Goal: Task Accomplishment & Management: Manage account settings

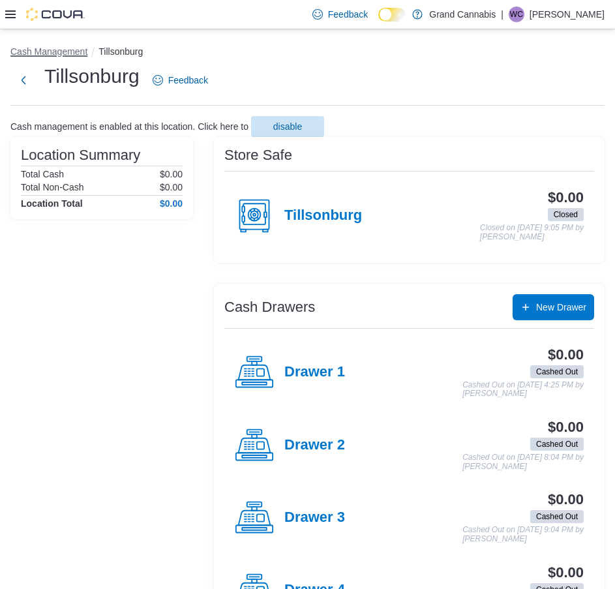
click at [49, 53] on button "Cash Management" at bounding box center [48, 51] width 77 height 10
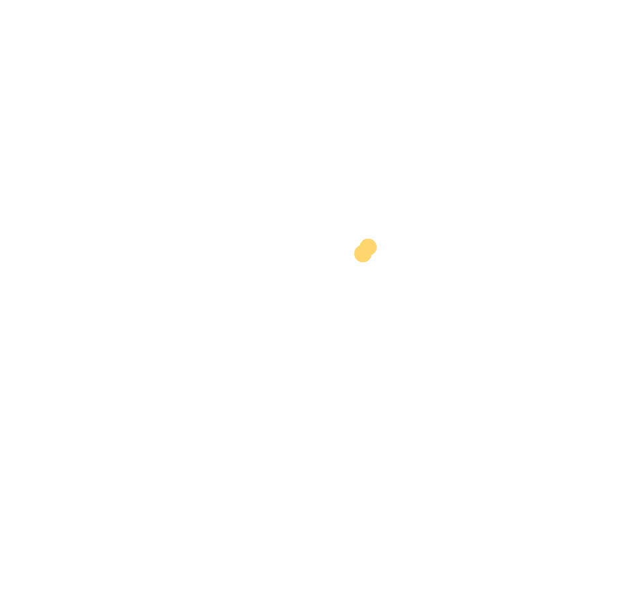
click at [181, 387] on div at bounding box center [317, 285] width 625 height 560
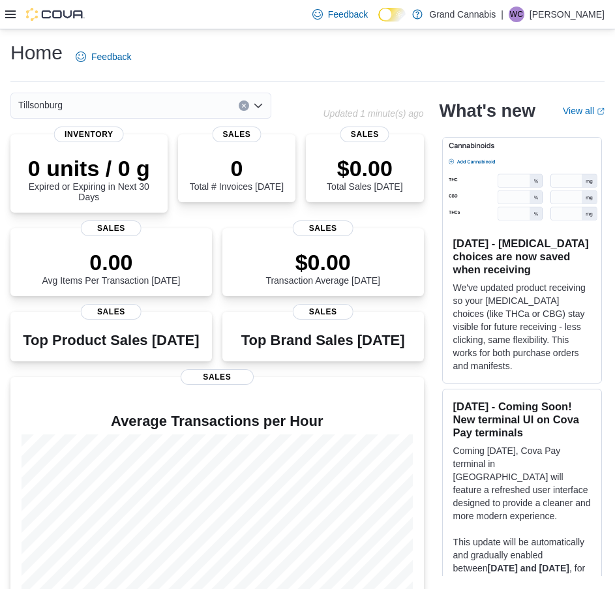
click at [8, 14] on icon at bounding box center [10, 14] width 10 height 10
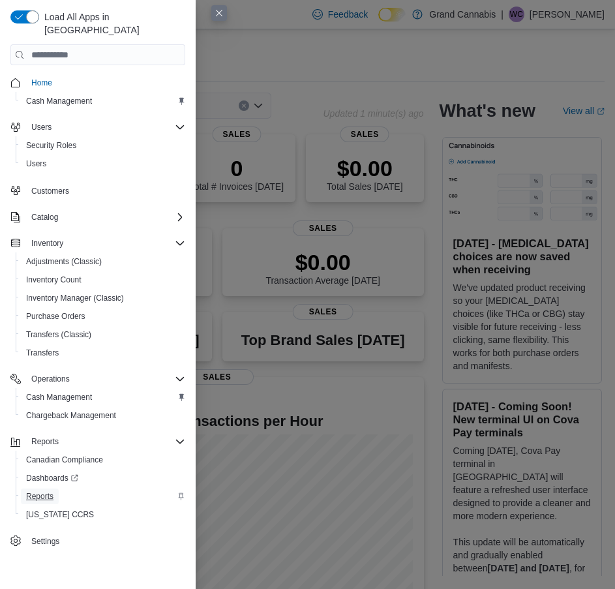
click at [48, 491] on span "Reports" at bounding box center [39, 496] width 27 height 10
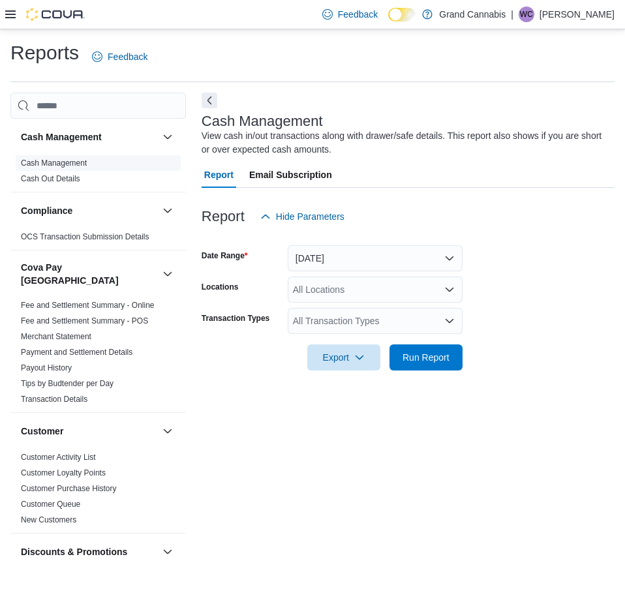
click at [68, 169] on span "Cash Management" at bounding box center [98, 163] width 165 height 16
click at [70, 162] on link "Cash Management" at bounding box center [54, 162] width 66 height 9
click at [325, 267] on button "Today" at bounding box center [375, 258] width 175 height 26
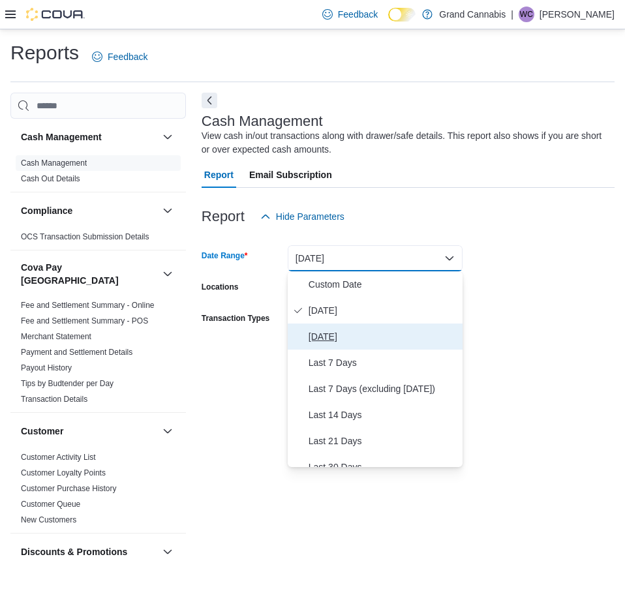
click at [323, 329] on span "Yesterday" at bounding box center [383, 337] width 149 height 16
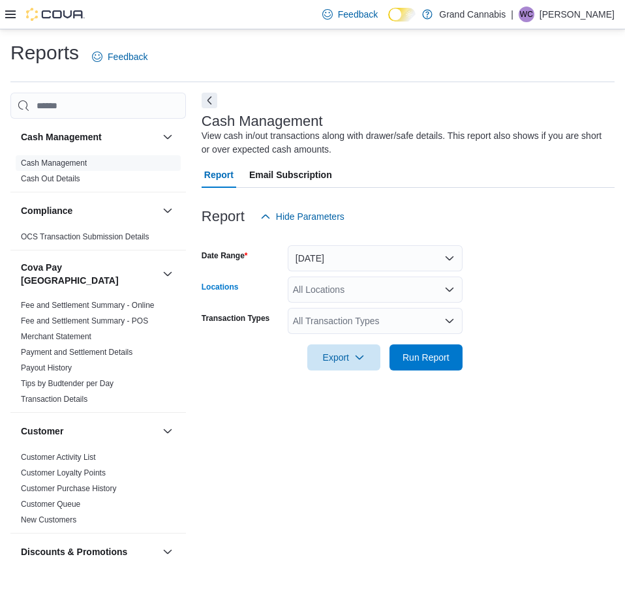
click at [322, 292] on div "All Locations" at bounding box center [375, 290] width 175 height 26
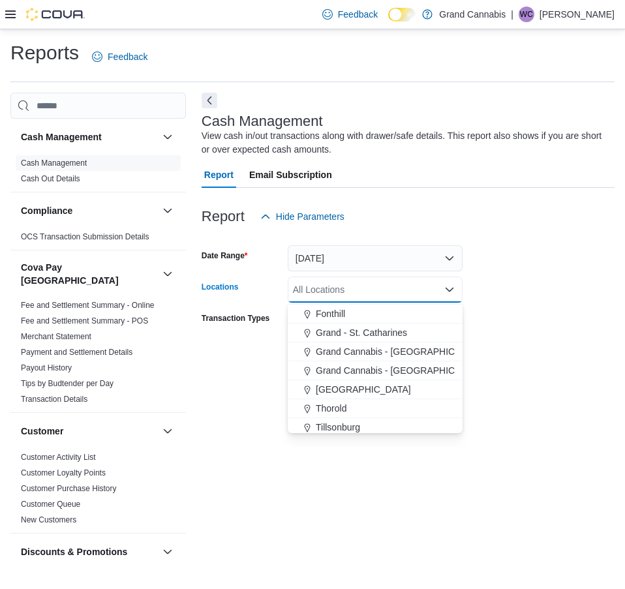
scroll to position [21, 0]
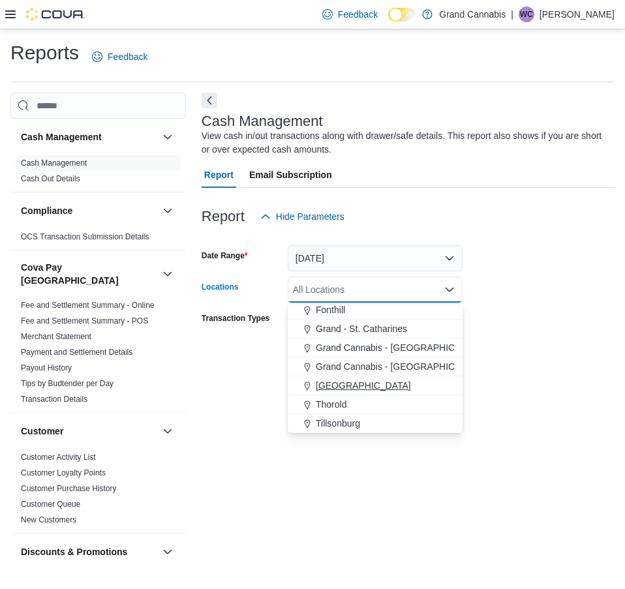
click at [337, 387] on span "Port Dover" at bounding box center [363, 385] width 95 height 13
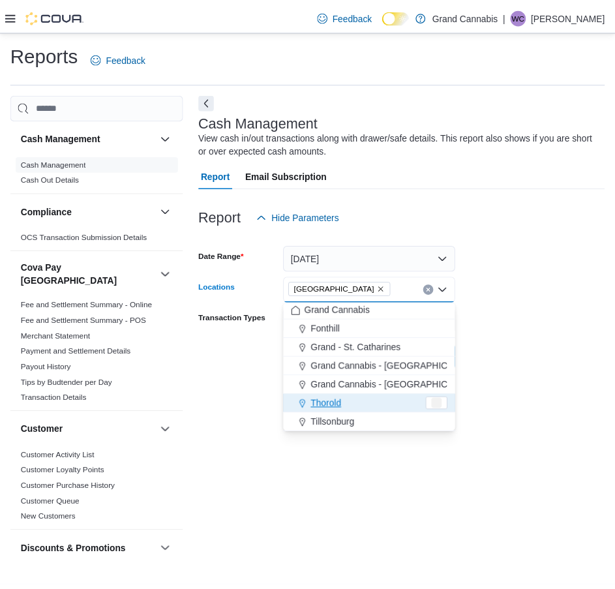
scroll to position [2, 0]
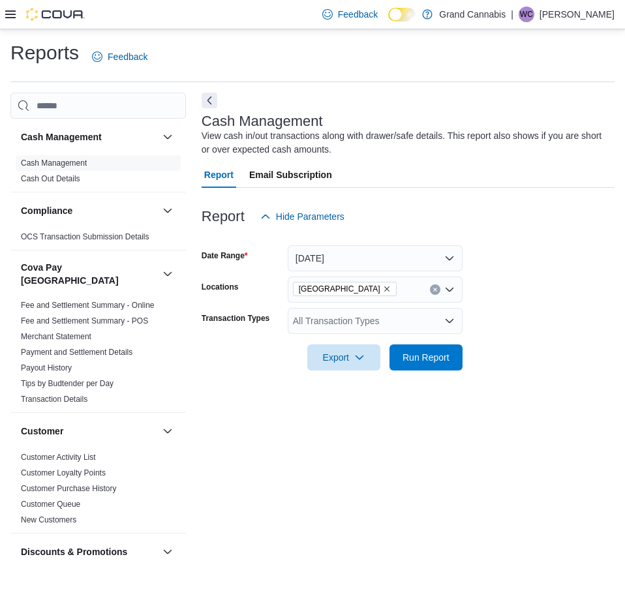
click at [524, 364] on form "Date Range Yesterday Locations Port Dover Transaction Types All Transaction Typ…" at bounding box center [408, 300] width 413 height 141
click at [408, 353] on span "Run Report" at bounding box center [425, 356] width 47 height 13
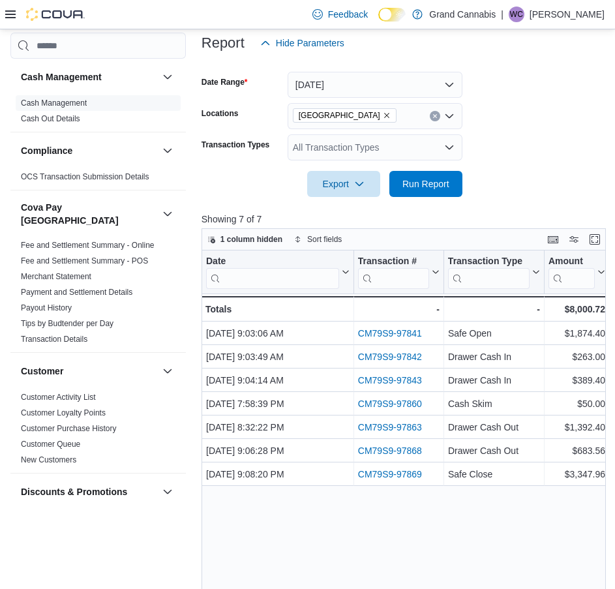
scroll to position [261, 0]
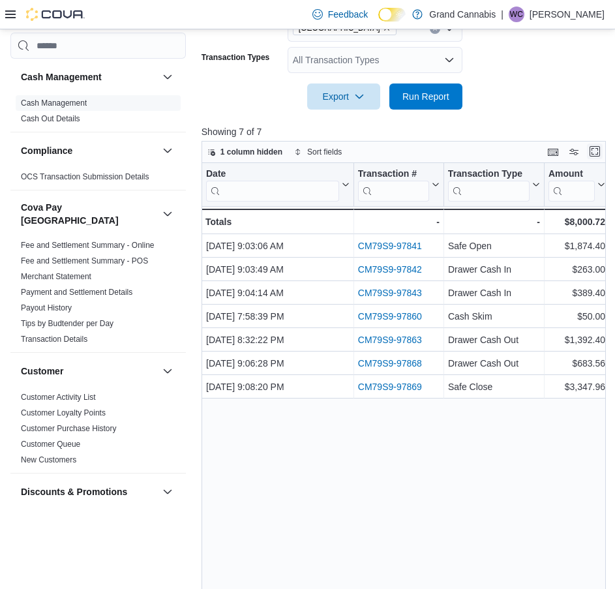
click at [601, 157] on button "Enter fullscreen" at bounding box center [595, 151] width 16 height 16
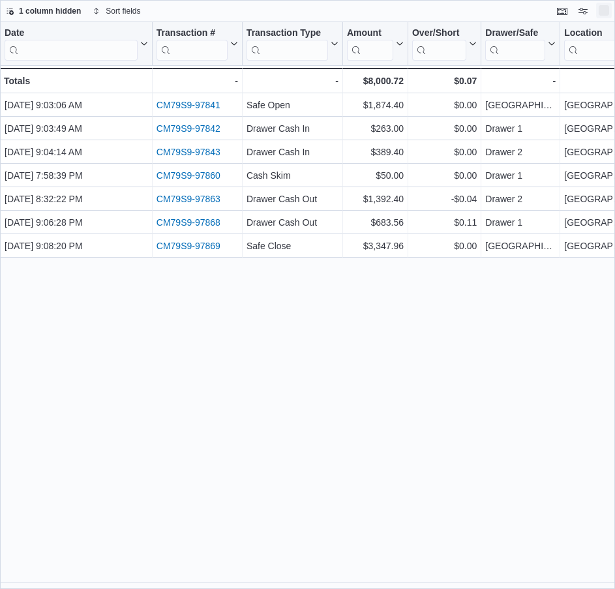
scroll to position [0, 0]
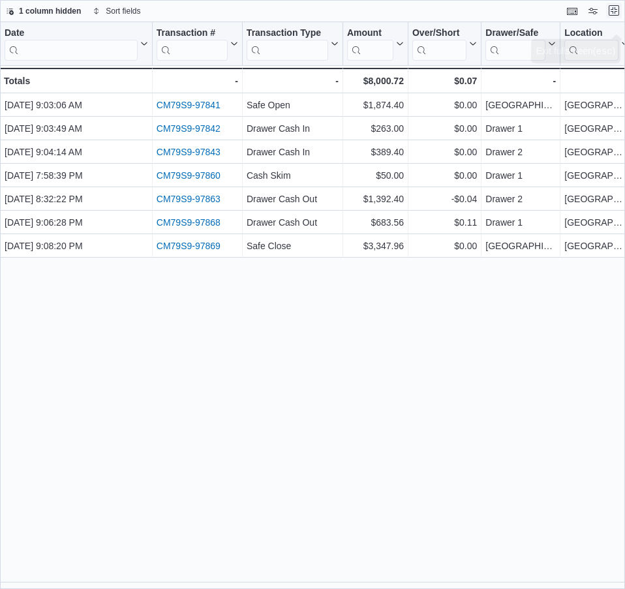
click at [615, 10] on button "Exit fullscreen" at bounding box center [614, 11] width 16 height 16
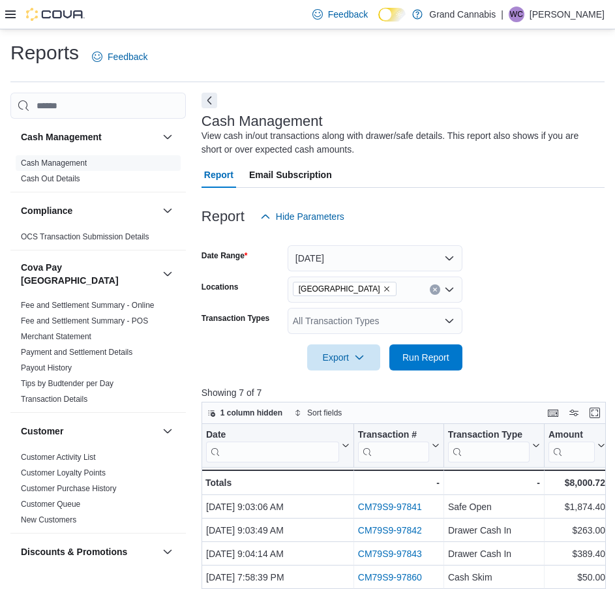
click at [383, 286] on icon "Remove Port Dover from selection in this group" at bounding box center [387, 289] width 8 height 8
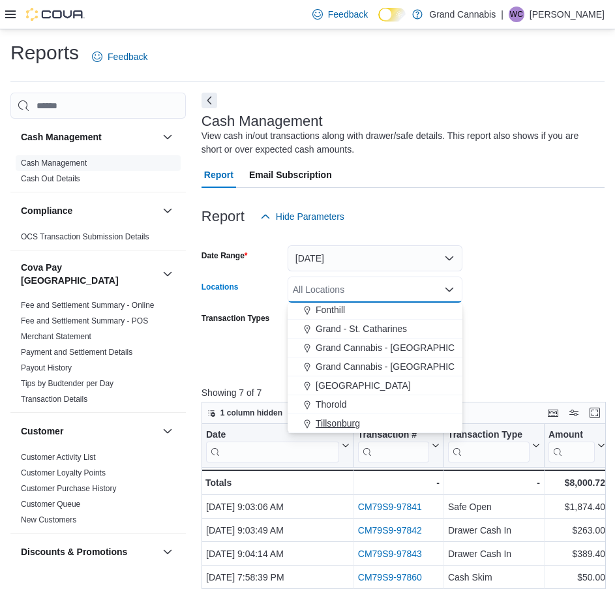
click at [346, 422] on span "Tillsonburg" at bounding box center [338, 423] width 44 height 13
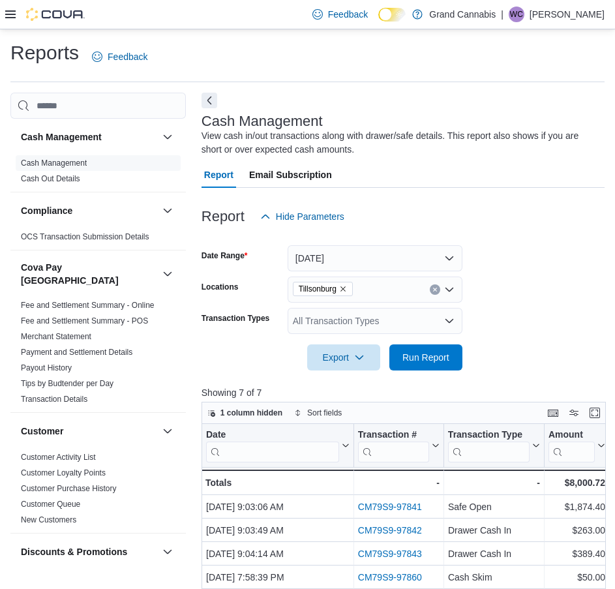
click at [545, 344] on div at bounding box center [403, 339] width 403 height 10
click at [426, 353] on span "Run Report" at bounding box center [425, 356] width 47 height 13
click at [602, 412] on button "Enter fullscreen" at bounding box center [595, 412] width 16 height 16
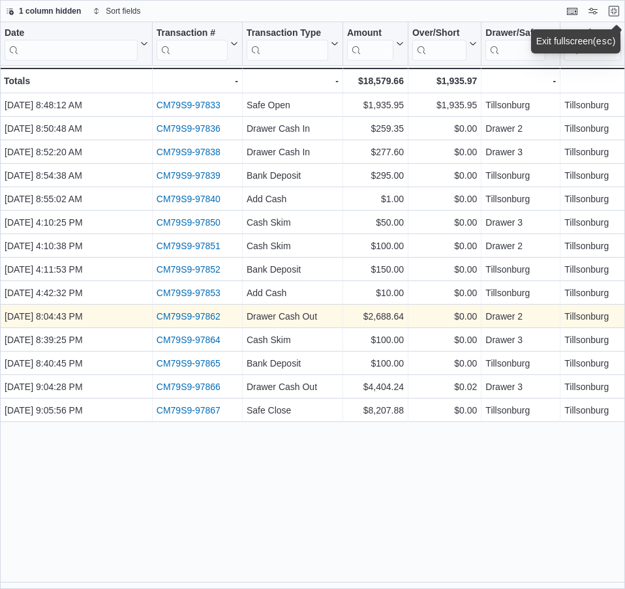
click at [192, 320] on link "CM79S9-97862" at bounding box center [189, 316] width 64 height 10
click at [179, 318] on link "CM79S9-97862" at bounding box center [189, 316] width 64 height 10
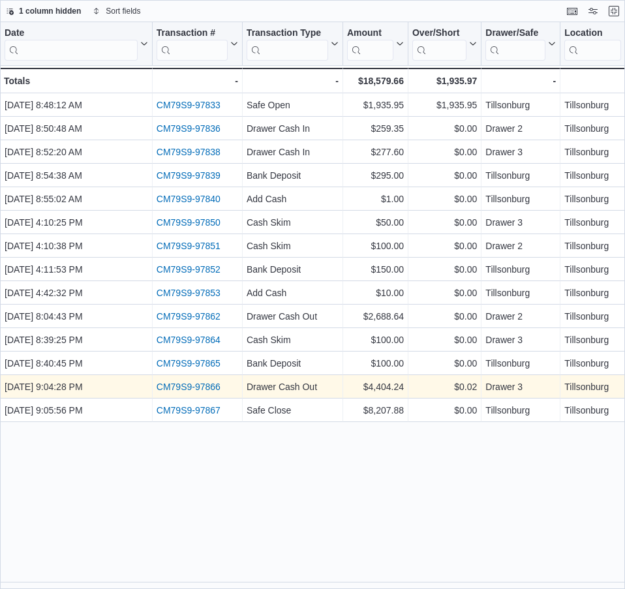
click at [205, 383] on link "CM79S9-97866" at bounding box center [189, 387] width 64 height 10
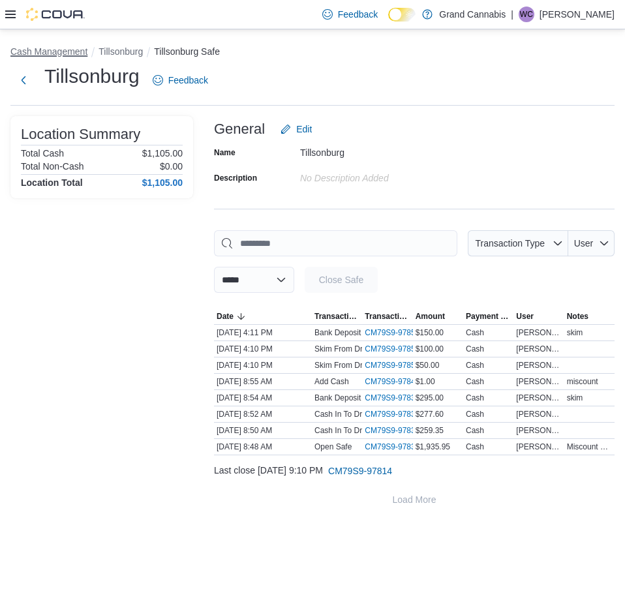
click at [52, 52] on button "Cash Management" at bounding box center [48, 51] width 77 height 10
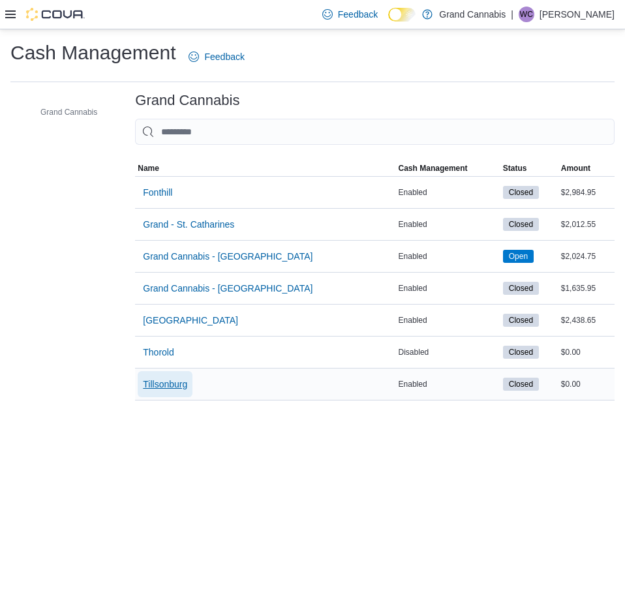
click at [172, 378] on span "Tillsonburg" at bounding box center [165, 384] width 44 height 13
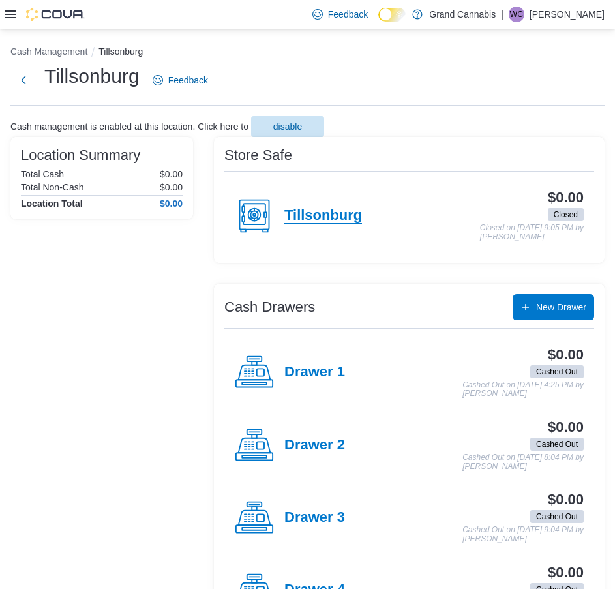
click at [324, 215] on h4 "Tillsonburg" at bounding box center [323, 215] width 78 height 17
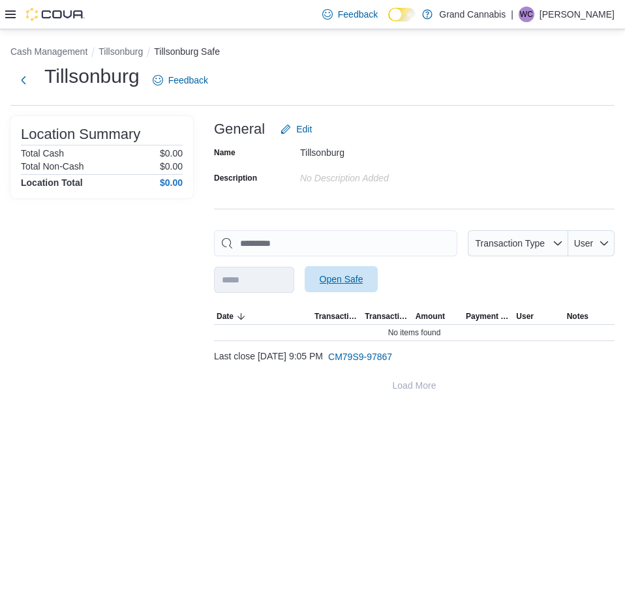
click at [352, 282] on span "Open Safe" at bounding box center [342, 279] width 44 height 13
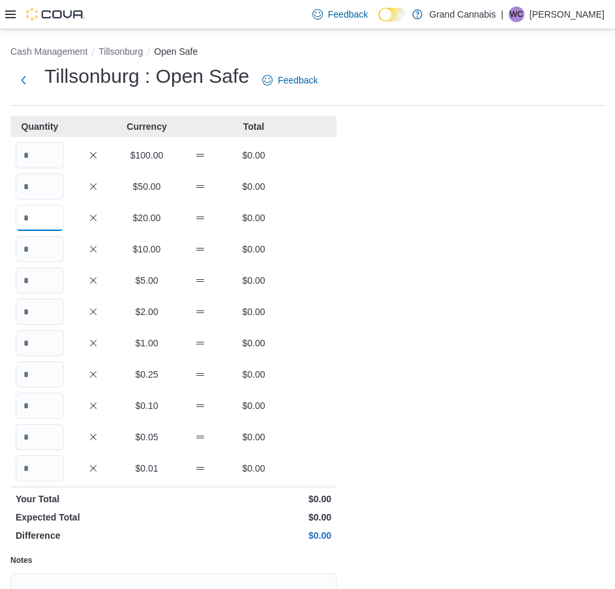
click at [50, 217] on input "Quantity" at bounding box center [40, 218] width 48 height 26
type input "**"
type input "***"
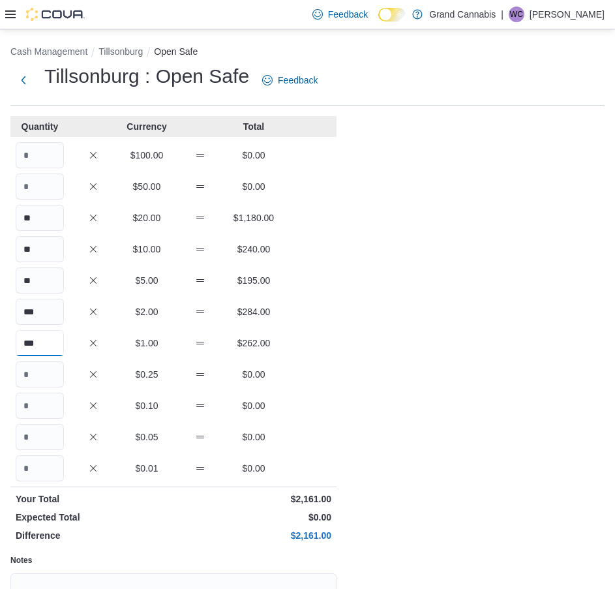
type input "***"
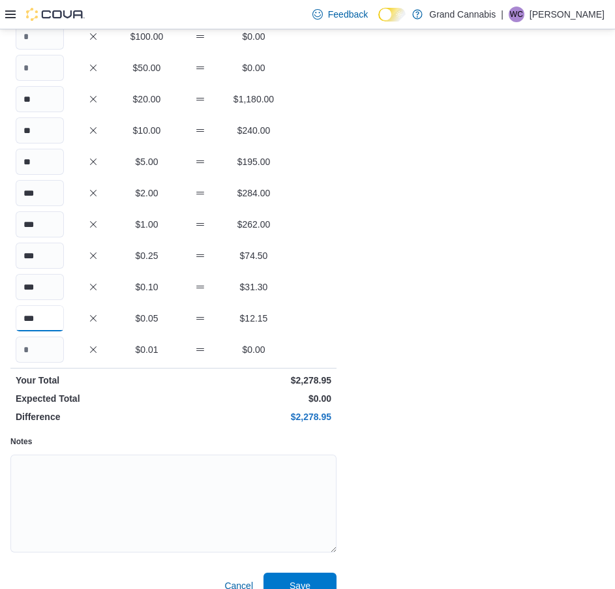
scroll to position [130, 0]
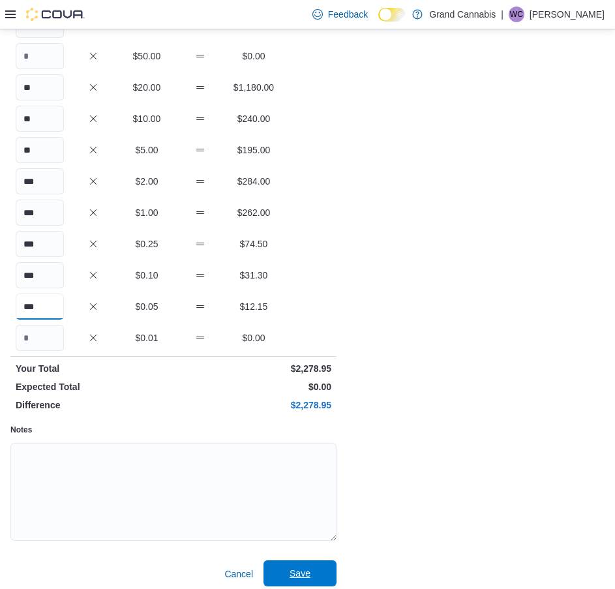
type input "***"
click at [309, 573] on span "Save" at bounding box center [300, 573] width 21 height 13
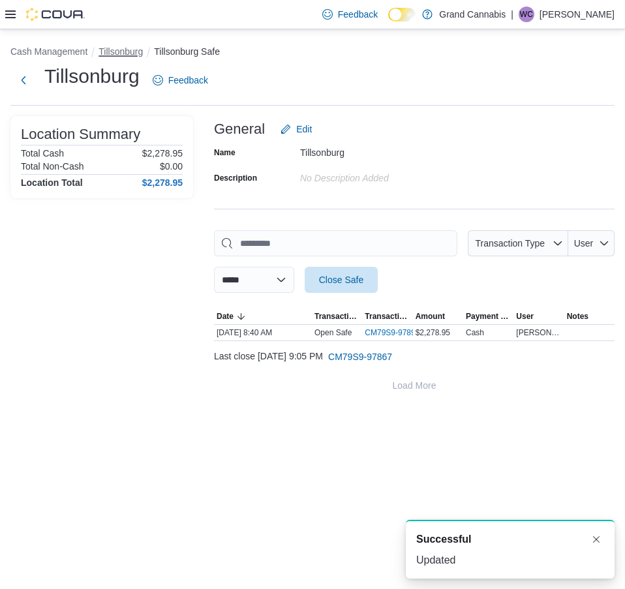
click at [126, 46] on button "Tillsonburg" at bounding box center [120, 51] width 44 height 10
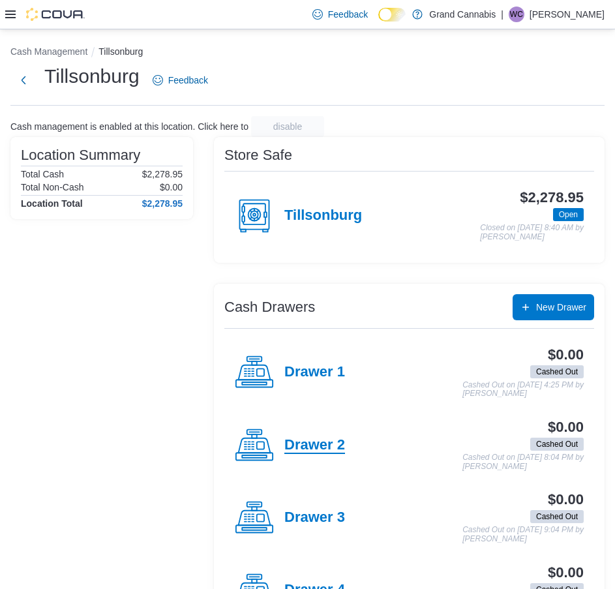
click at [314, 438] on h4 "Drawer 2" at bounding box center [314, 445] width 61 height 17
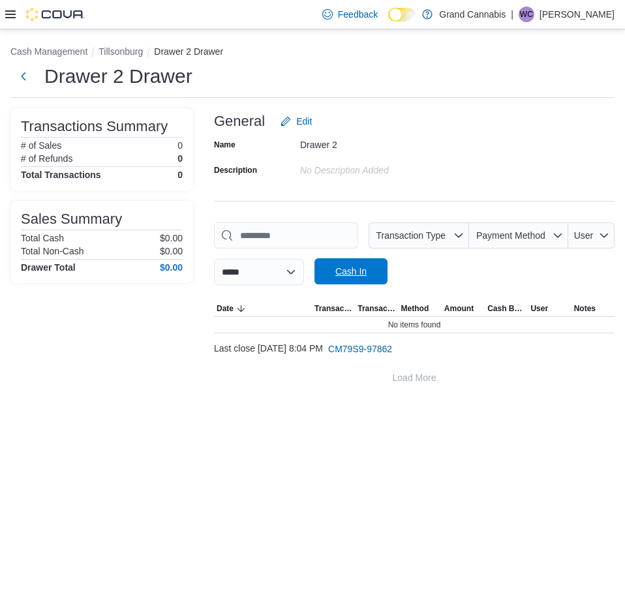
click at [349, 265] on span "Cash In" at bounding box center [350, 271] width 57 height 26
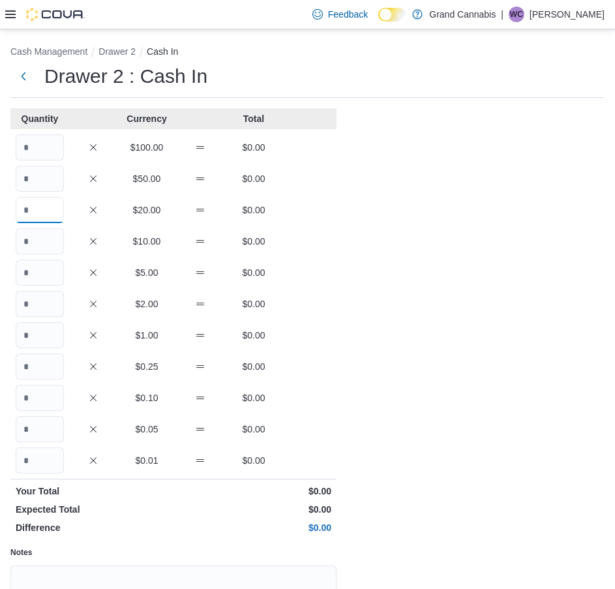
click at [23, 210] on input "Quantity" at bounding box center [40, 210] width 48 height 26
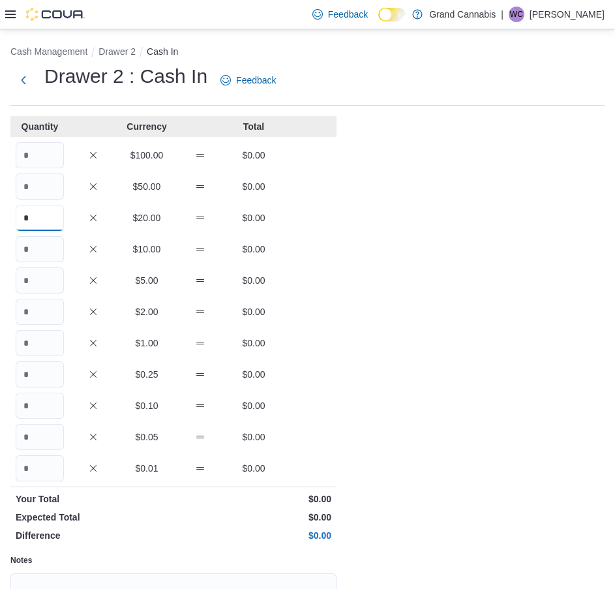
type input "*"
type input "**"
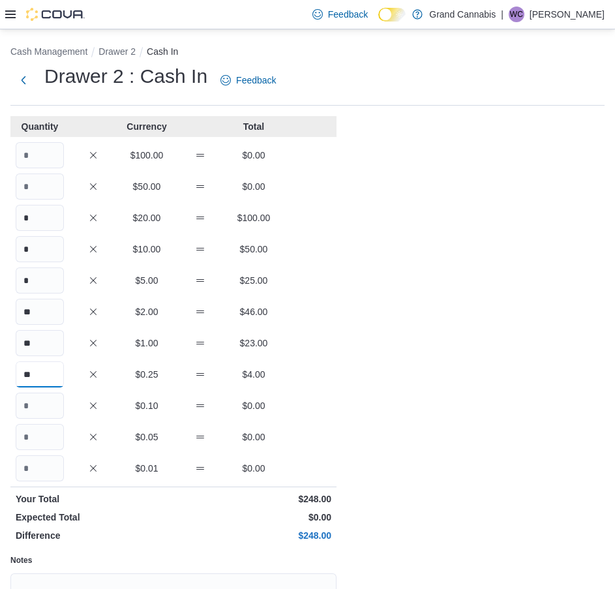
type input "**"
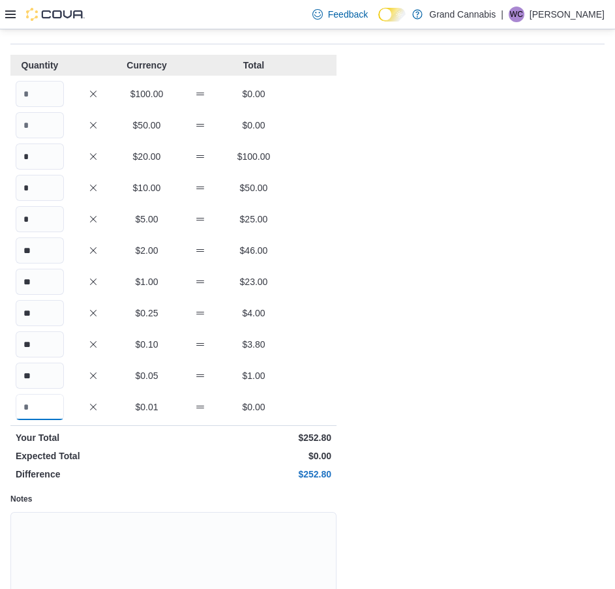
scroll to position [139, 0]
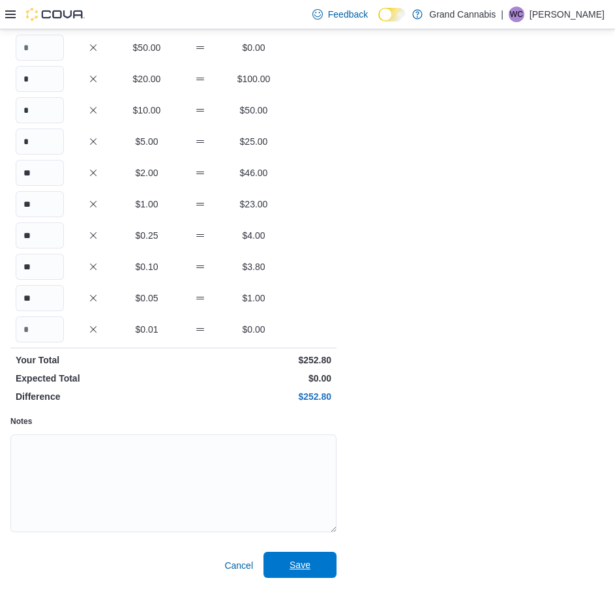
click at [304, 564] on span "Save" at bounding box center [300, 564] width 21 height 13
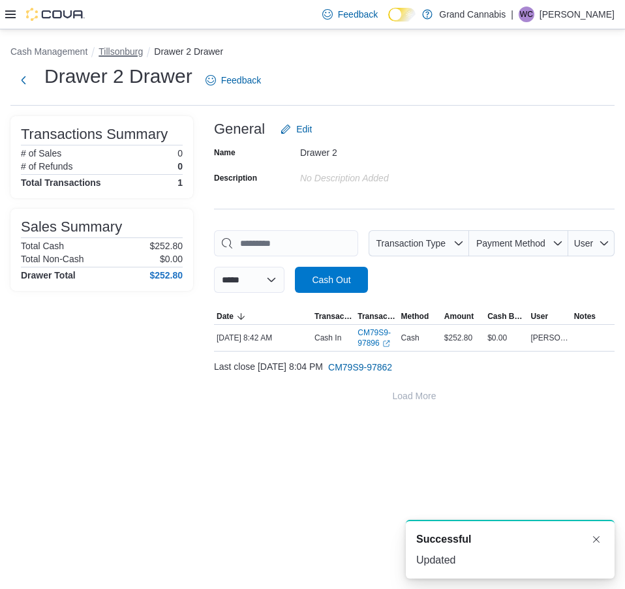
click at [138, 48] on button "Tillsonburg" at bounding box center [120, 51] width 44 height 10
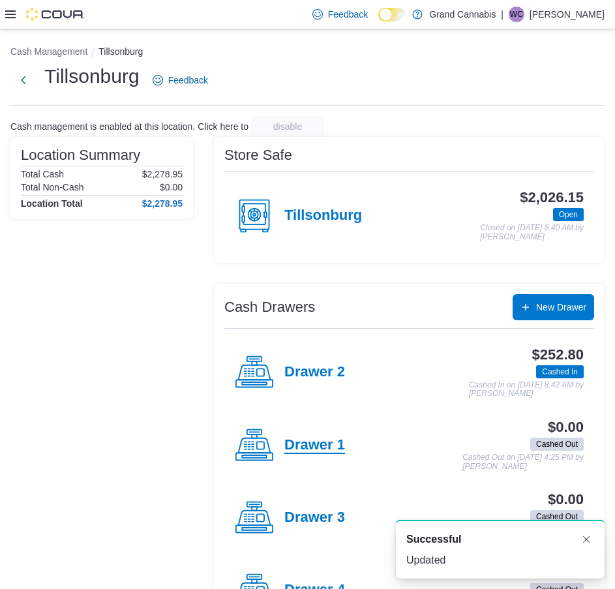
click at [315, 441] on h4 "Drawer 1" at bounding box center [314, 445] width 61 height 17
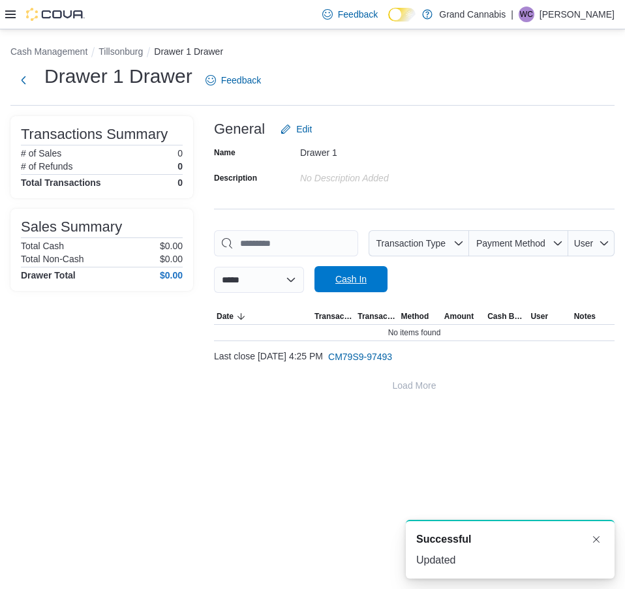
click at [356, 276] on span "Cash In" at bounding box center [350, 279] width 31 height 13
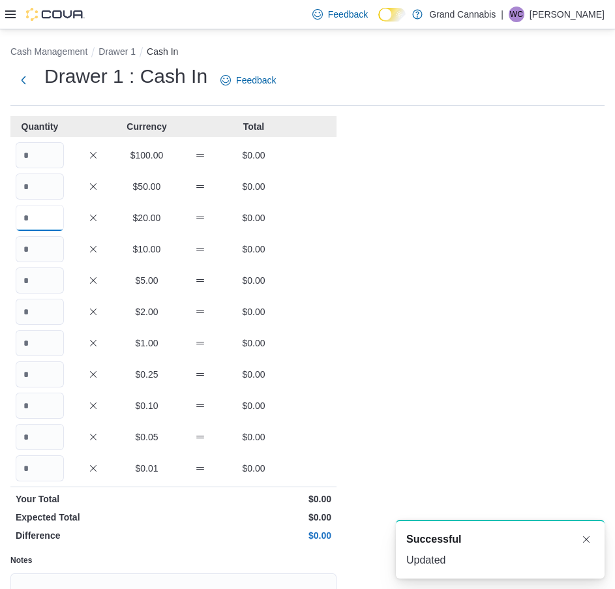
click at [54, 214] on input "Quantity" at bounding box center [40, 218] width 48 height 26
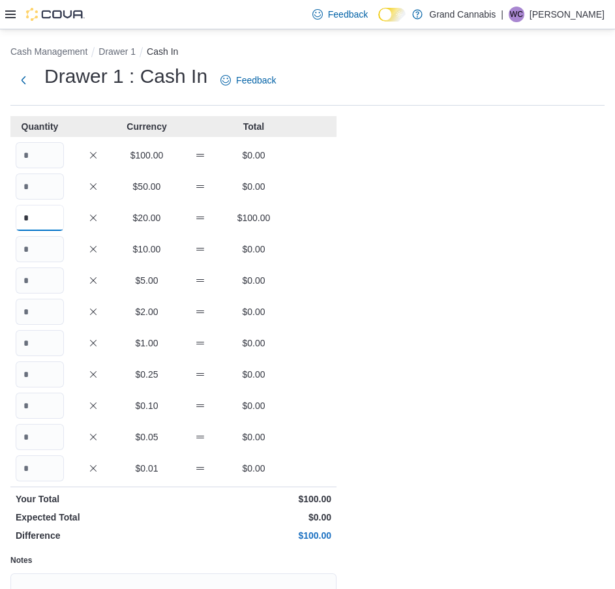
type input "*"
type input "**"
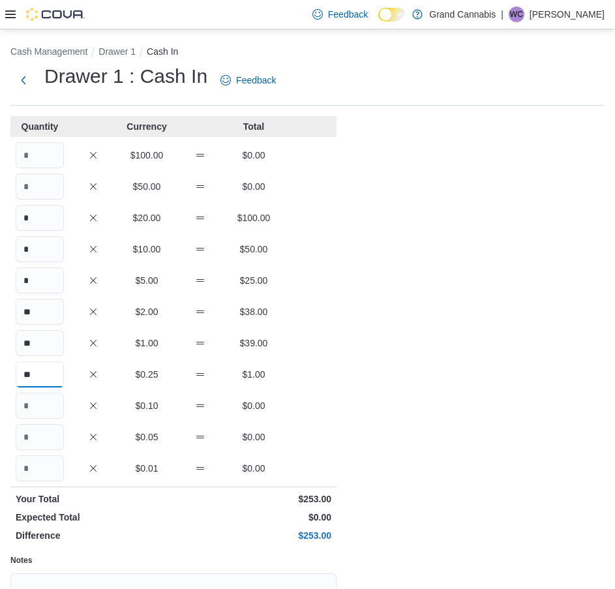
type input "**"
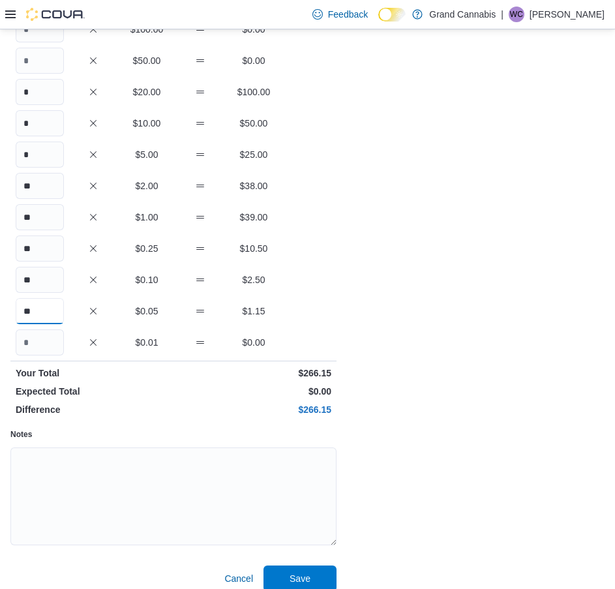
scroll to position [130, 0]
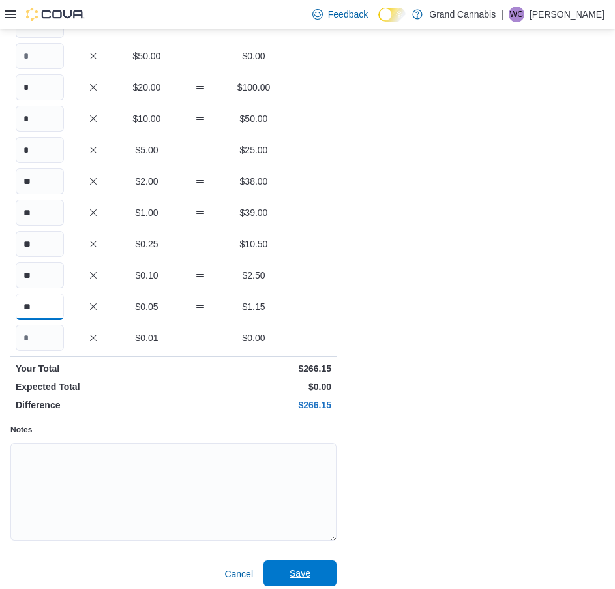
type input "**"
click at [287, 571] on span "Save" at bounding box center [299, 573] width 57 height 26
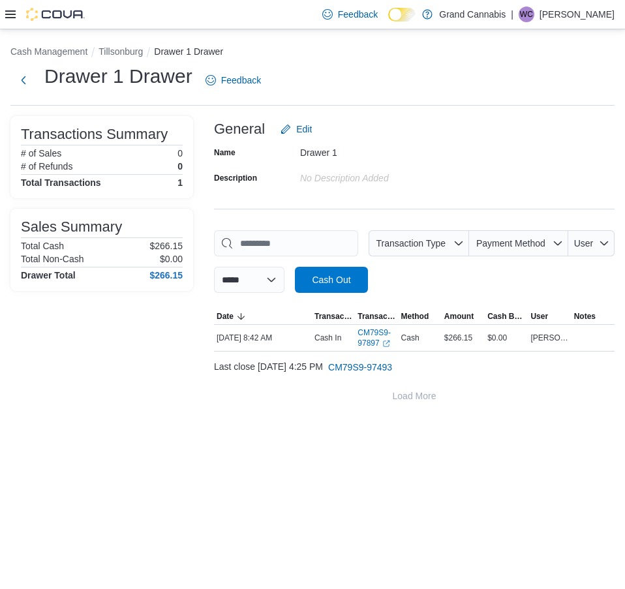
click at [121, 43] on div "**********" at bounding box center [312, 224] width 625 height 390
click at [121, 50] on button "Tillsonburg" at bounding box center [120, 51] width 44 height 10
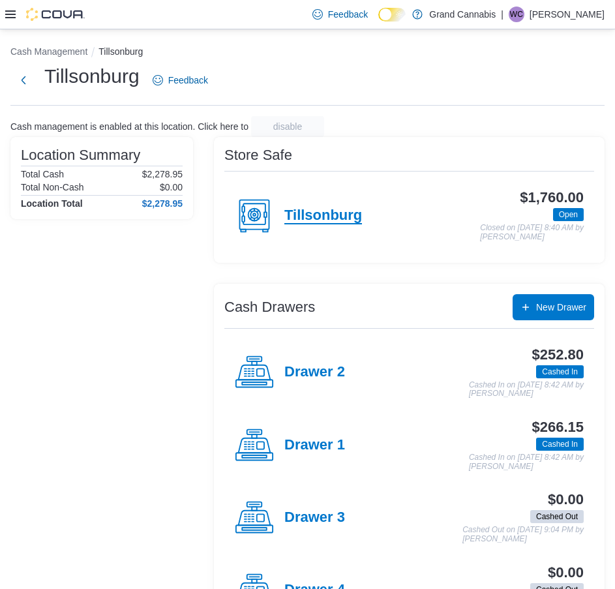
click at [297, 214] on h4 "Tillsonburg" at bounding box center [323, 215] width 78 height 17
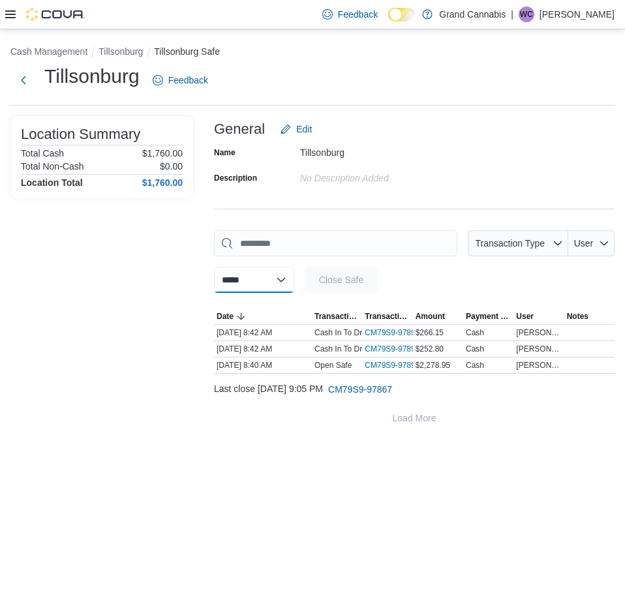
click at [280, 283] on select "**********" at bounding box center [254, 280] width 80 height 26
select select "**********"
click at [214, 267] on select "**********" at bounding box center [254, 280] width 80 height 26
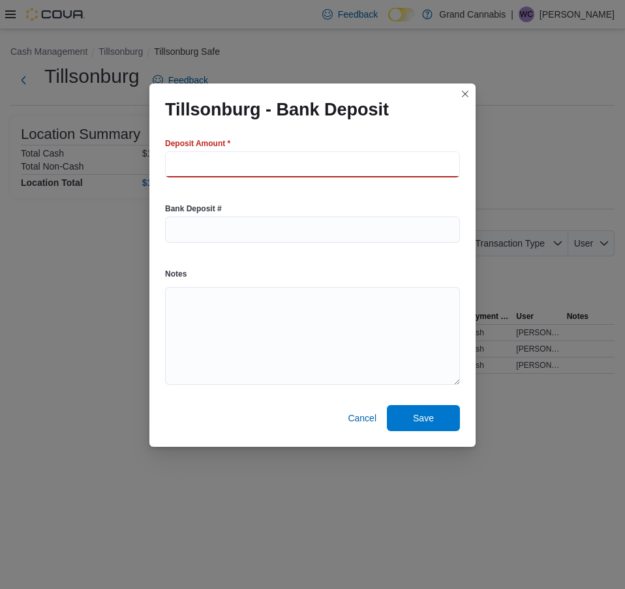
click at [286, 173] on input "number" at bounding box center [312, 164] width 295 height 26
type input "***"
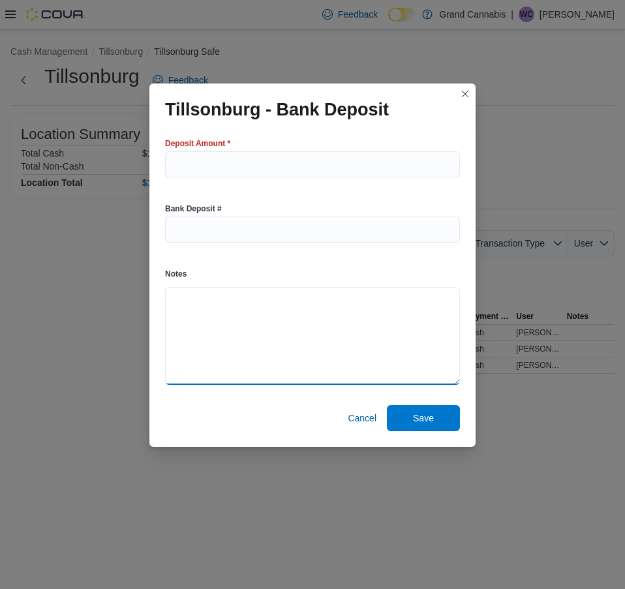
click at [282, 340] on textarea "Notes" at bounding box center [312, 336] width 295 height 98
type textarea "****"
click at [428, 411] on span "Save" at bounding box center [423, 417] width 57 height 26
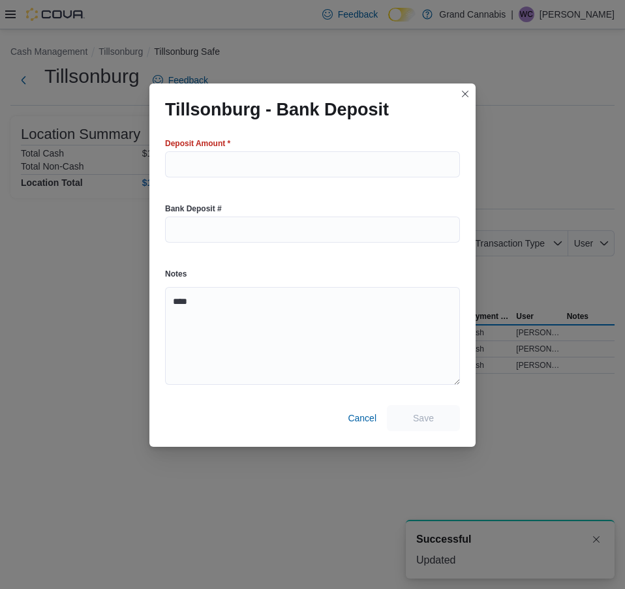
select select
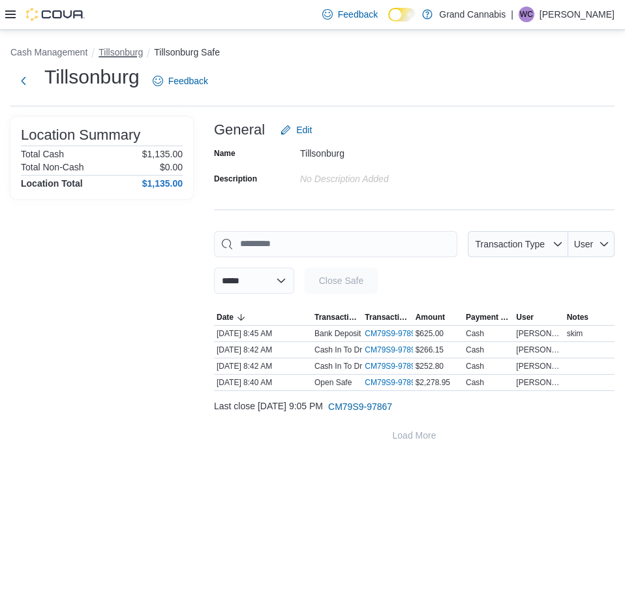
click at [117, 50] on button "Tillsonburg" at bounding box center [120, 52] width 44 height 10
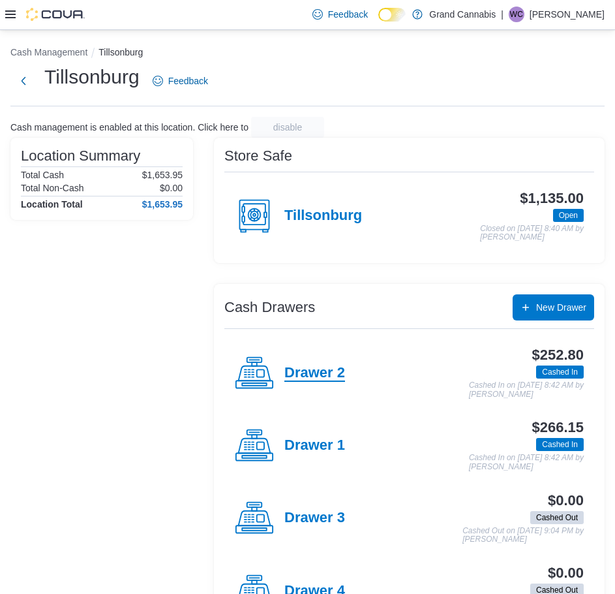
click at [318, 368] on h4 "Drawer 2" at bounding box center [314, 373] width 61 height 17
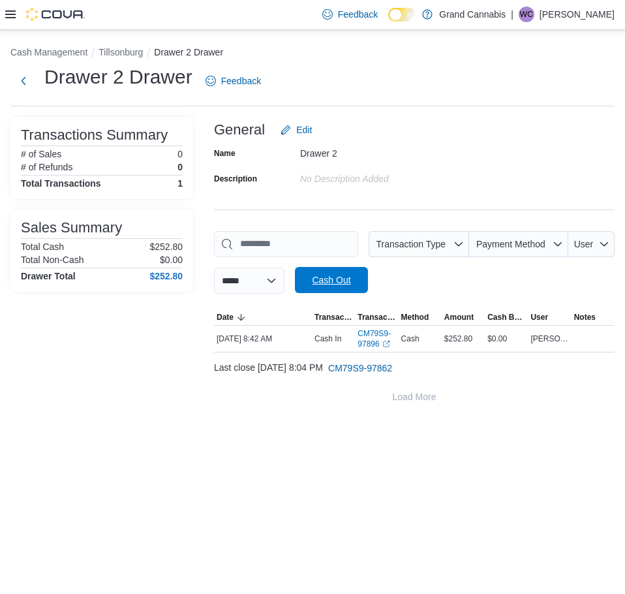
click at [348, 285] on span "Cash Out" at bounding box center [331, 279] width 38 height 13
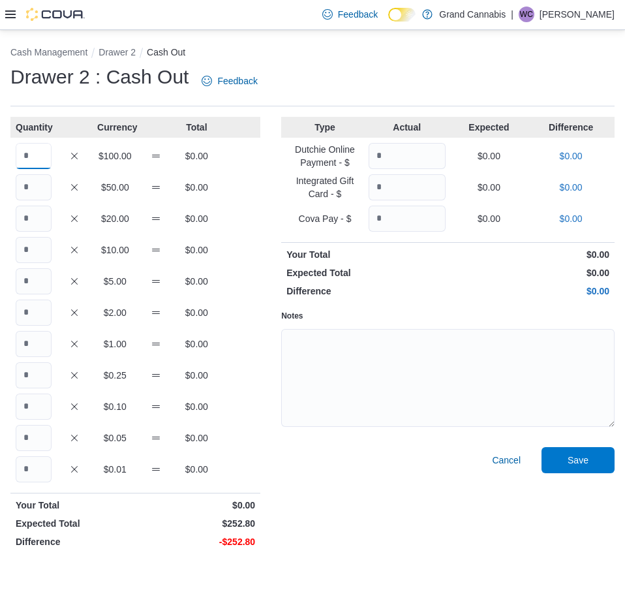
click at [33, 163] on input "Quantity" at bounding box center [34, 156] width 36 height 26
type input "*"
click at [29, 194] on input "Quantity" at bounding box center [34, 187] width 36 height 26
type input "*"
click at [19, 312] on input "Quantity" at bounding box center [34, 312] width 36 height 26
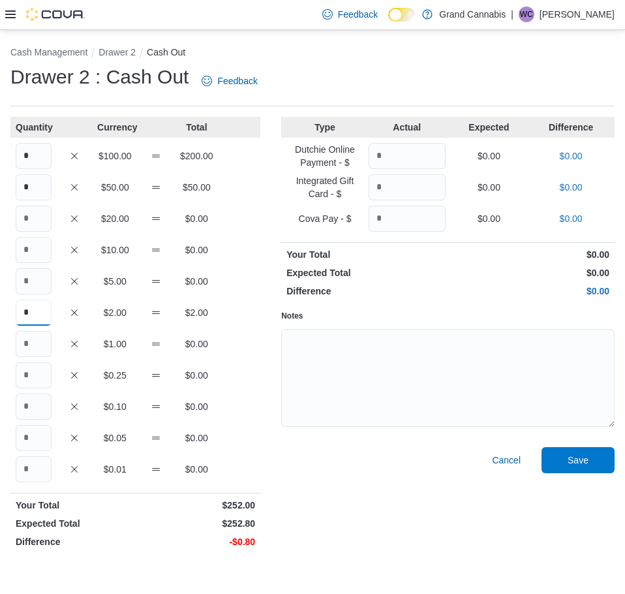
type input "*"
click at [38, 377] on input "Quantity" at bounding box center [34, 375] width 36 height 26
type input "*"
click at [37, 441] on input "Quantity" at bounding box center [34, 438] width 36 height 26
type input "*"
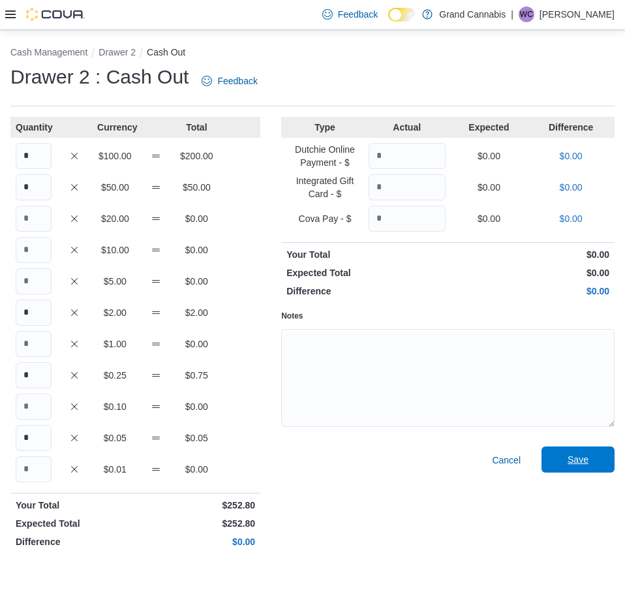
click at [578, 454] on span "Save" at bounding box center [577, 459] width 21 height 13
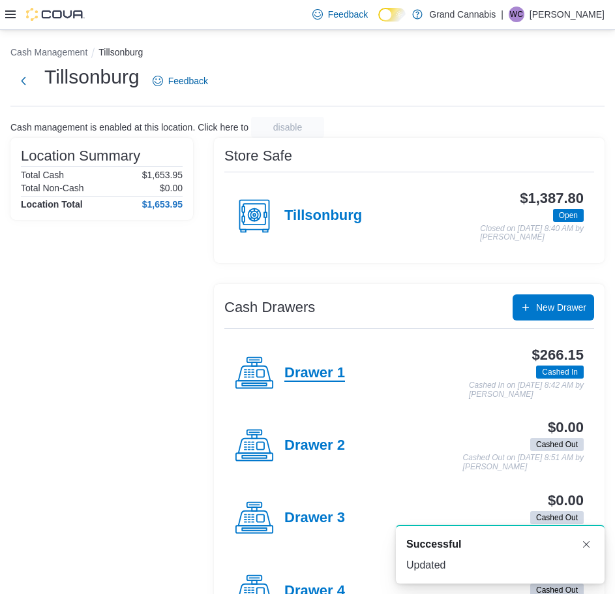
click at [317, 368] on h4 "Drawer 1" at bounding box center [314, 373] width 61 height 17
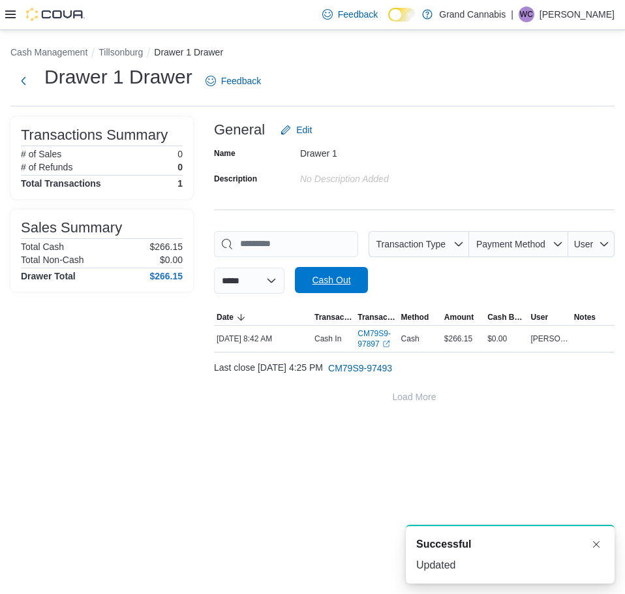
click at [342, 284] on span "Cash Out" at bounding box center [331, 279] width 38 height 13
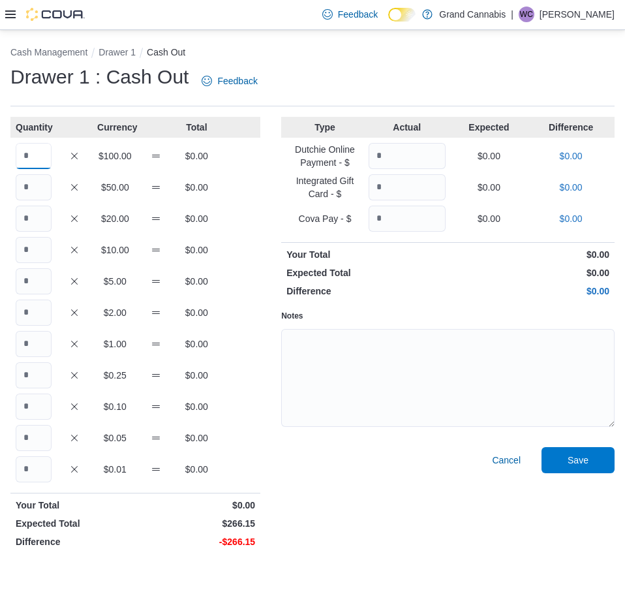
click at [27, 151] on input "Quantity" at bounding box center [34, 156] width 36 height 26
type input "*"
click at [31, 182] on input "Quantity" at bounding box center [34, 187] width 36 height 26
type input "*"
click at [33, 240] on input "Quantity" at bounding box center [34, 250] width 36 height 26
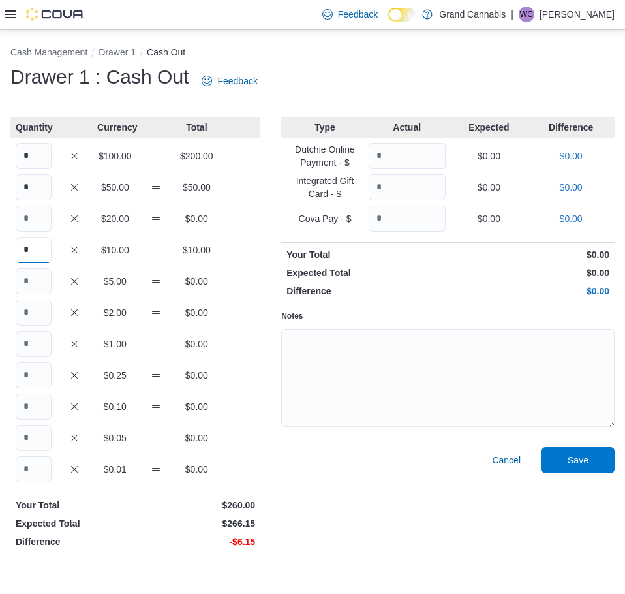
type input "*"
click at [33, 277] on input "Quantity" at bounding box center [34, 281] width 36 height 26
type input "*"
click at [27, 343] on input "Quantity" at bounding box center [34, 344] width 36 height 26
type input "*"
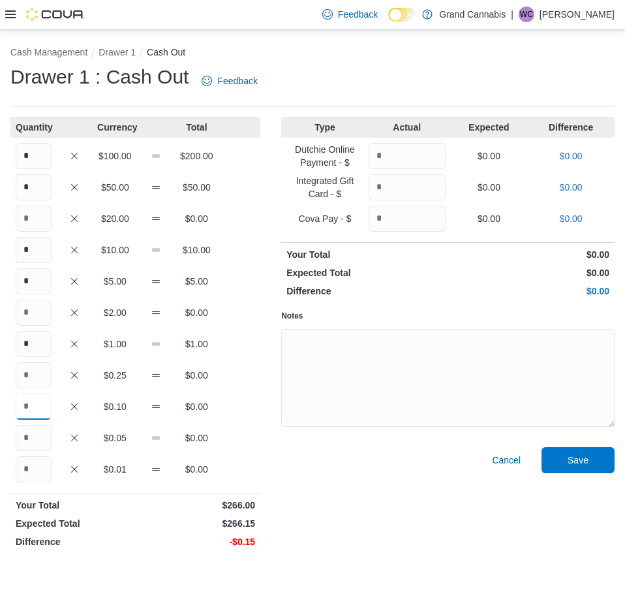
click at [37, 399] on input "Quantity" at bounding box center [34, 406] width 36 height 26
type input "*"
click at [33, 437] on input "Quantity" at bounding box center [34, 438] width 36 height 26
type input "*"
click at [568, 470] on span "Save" at bounding box center [577, 459] width 57 height 26
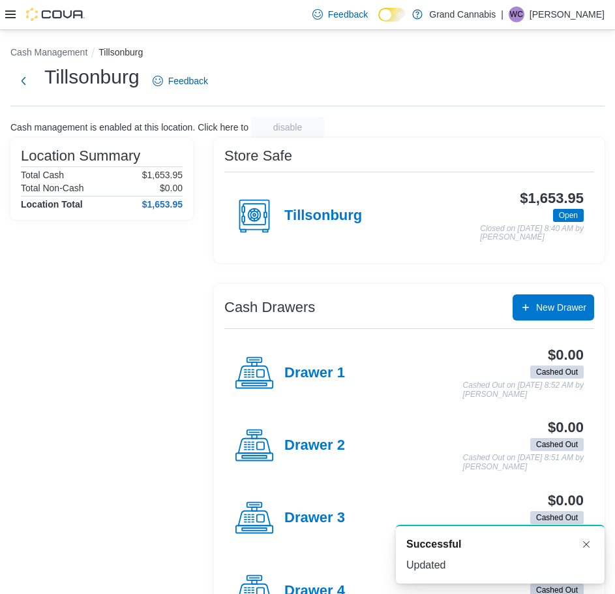
click at [321, 435] on div "Drawer 2" at bounding box center [290, 445] width 110 height 39
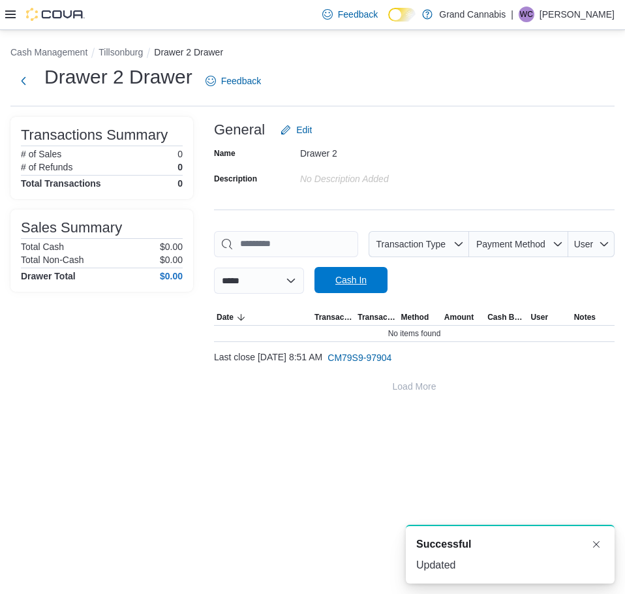
click at [363, 286] on span "Cash In" at bounding box center [350, 279] width 31 height 13
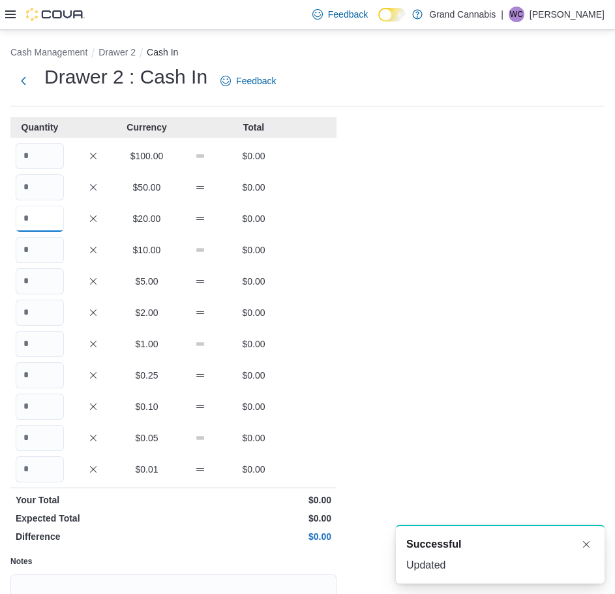
click at [40, 216] on input "Quantity" at bounding box center [40, 218] width 48 height 26
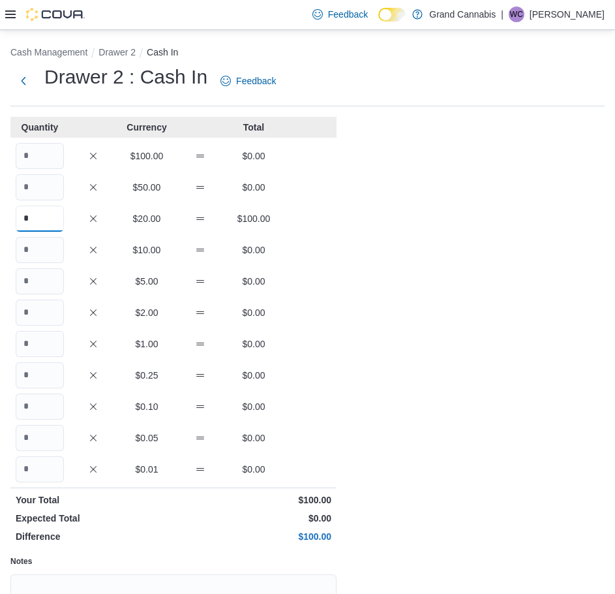
type input "*"
type input "**"
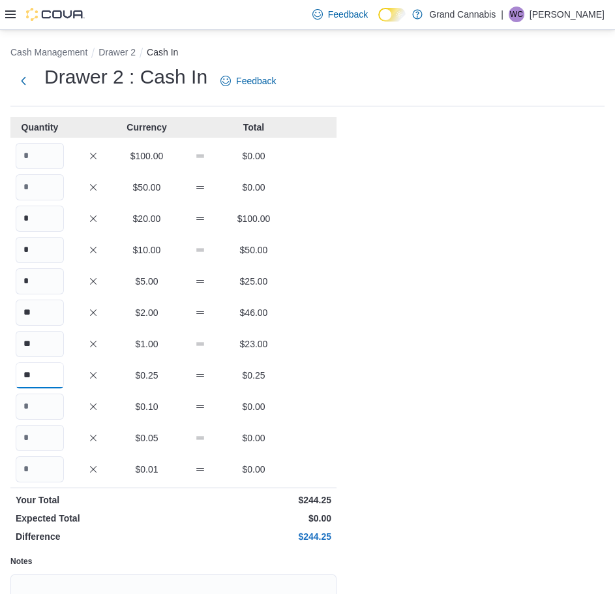
type input "**"
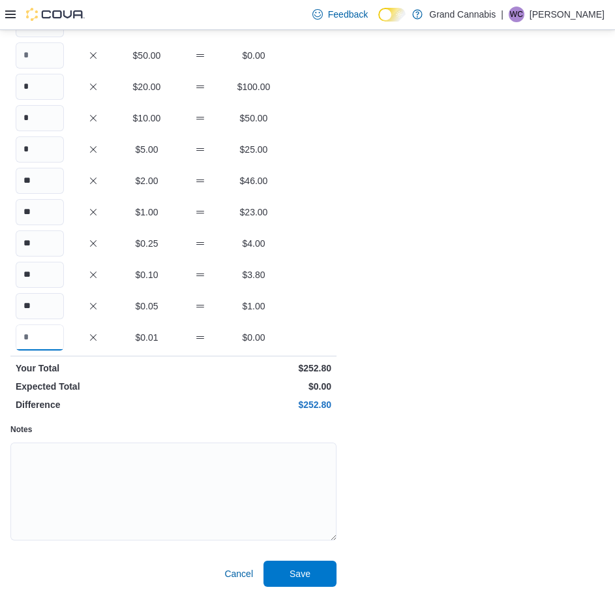
scroll to position [135, 0]
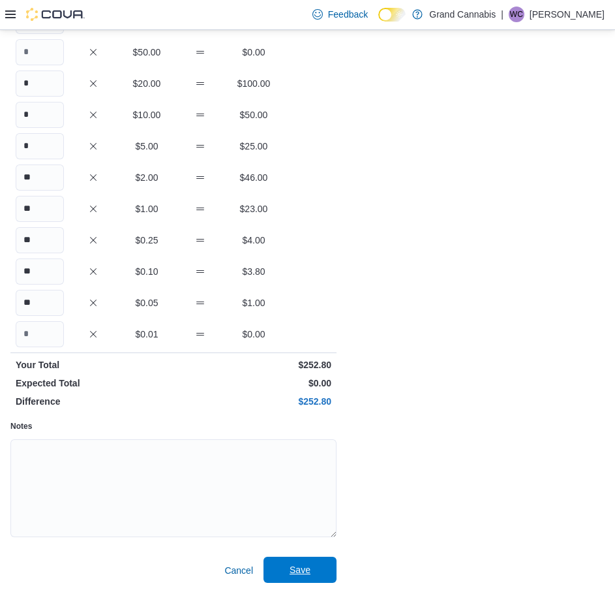
click at [286, 563] on span "Save" at bounding box center [299, 569] width 57 height 26
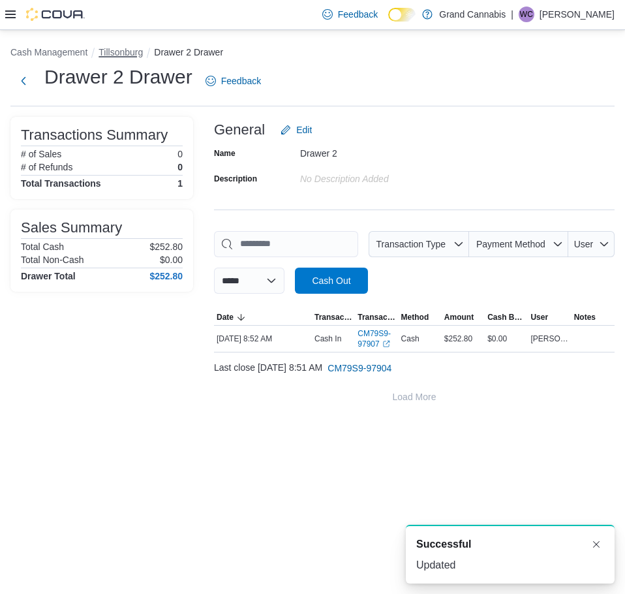
click at [138, 57] on button "Tillsonburg" at bounding box center [120, 52] width 44 height 10
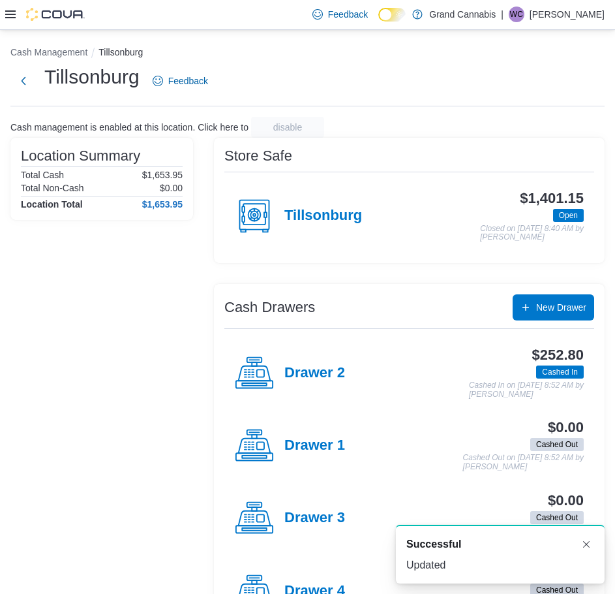
click at [323, 518] on h4 "Drawer 3" at bounding box center [314, 517] width 61 height 17
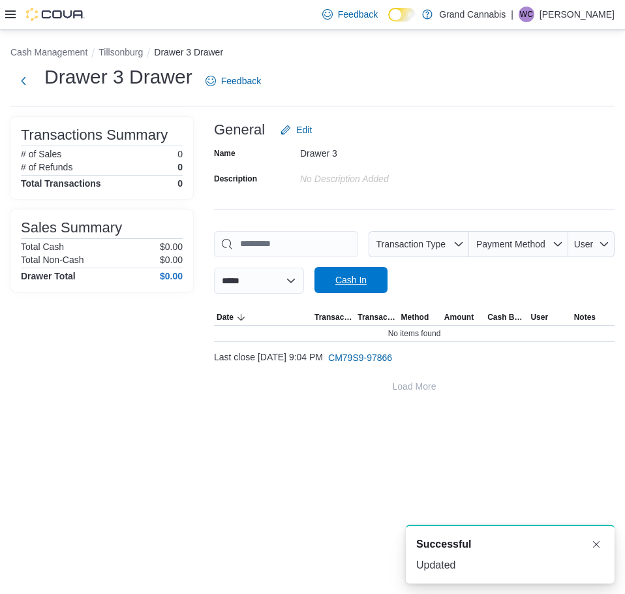
click at [367, 281] on span "Cash In" at bounding box center [350, 279] width 31 height 13
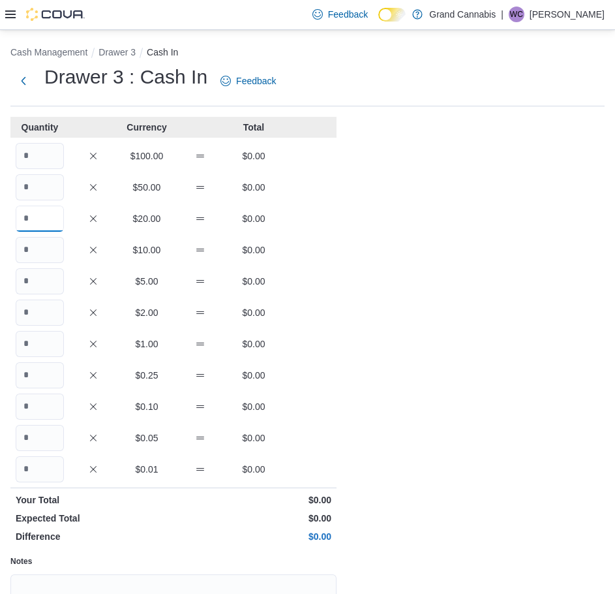
click at [36, 222] on input "Quantity" at bounding box center [40, 218] width 48 height 26
type input "*"
type input "**"
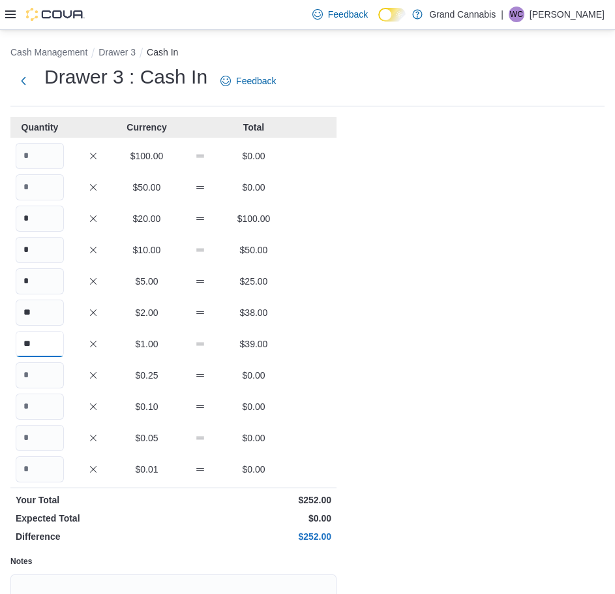
type input "**"
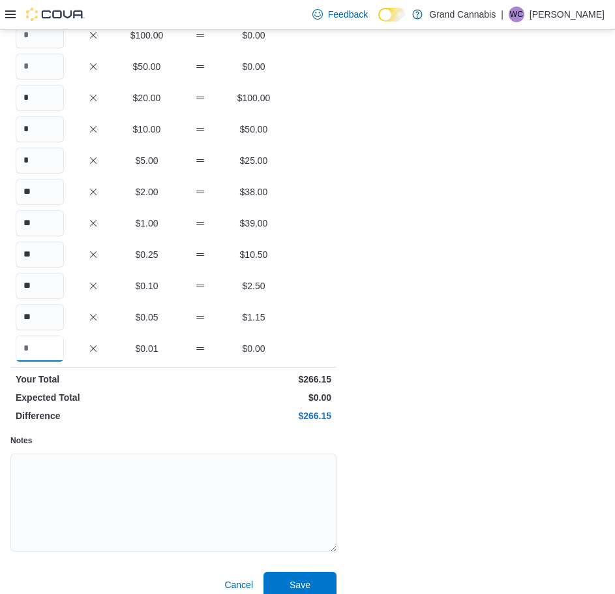
scroll to position [135, 0]
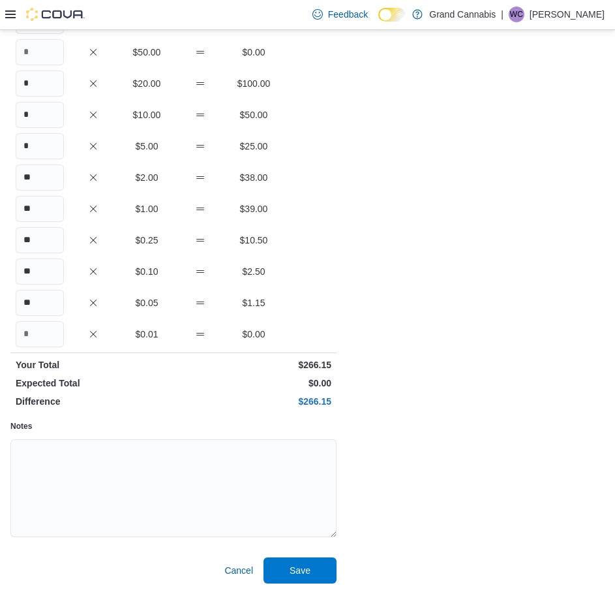
click at [295, 586] on div "Cash Management Drawer 3 Cash In Drawer 3 : Cash In Feedback Quantity Currency …" at bounding box center [307, 244] width 615 height 699
click at [295, 576] on span "Save" at bounding box center [299, 569] width 57 height 26
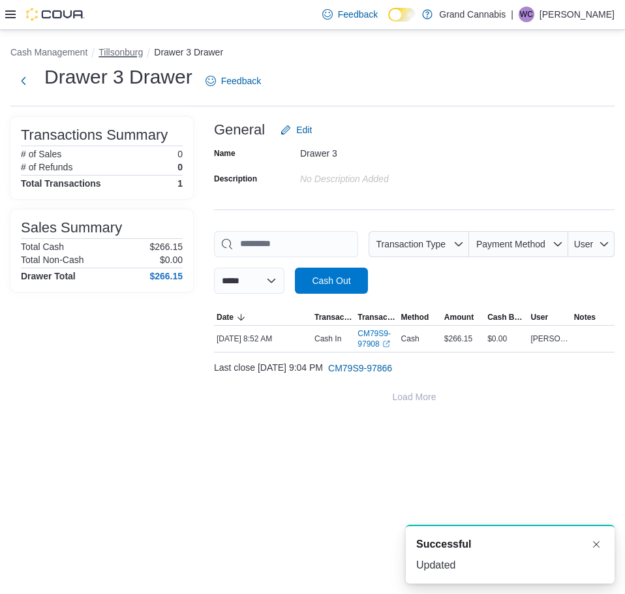
click at [126, 53] on button "Tillsonburg" at bounding box center [120, 52] width 44 height 10
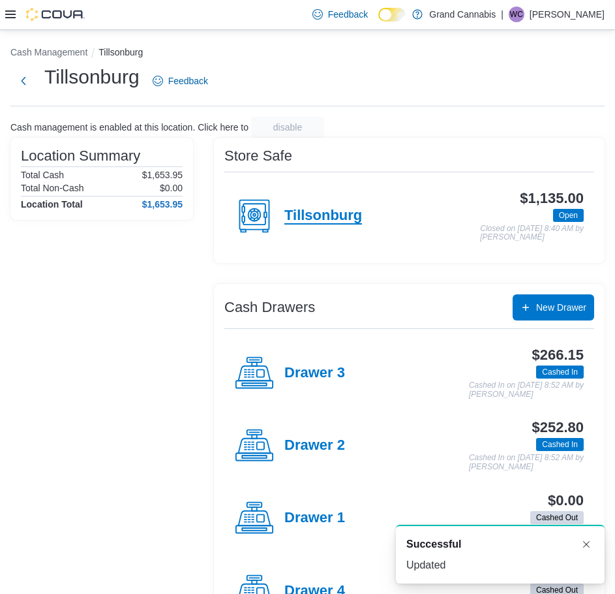
click at [319, 214] on h4 "Tillsonburg" at bounding box center [323, 215] width 78 height 17
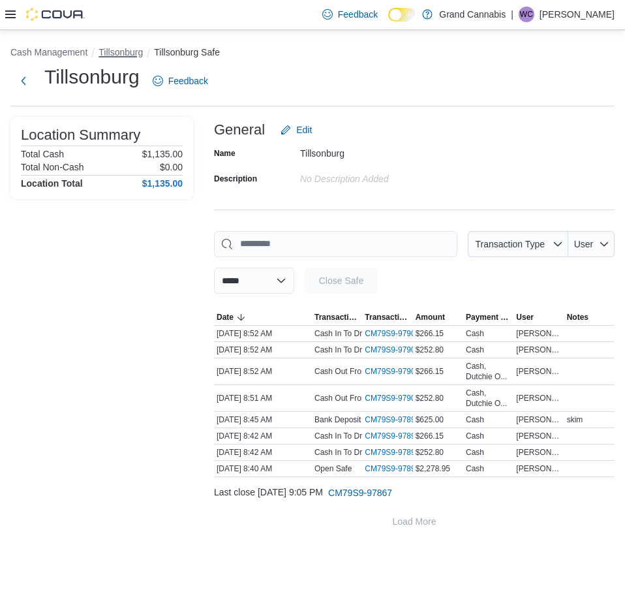
click at [130, 50] on button "Tillsonburg" at bounding box center [120, 52] width 44 height 10
